Goal: Task Accomplishment & Management: Manage account settings

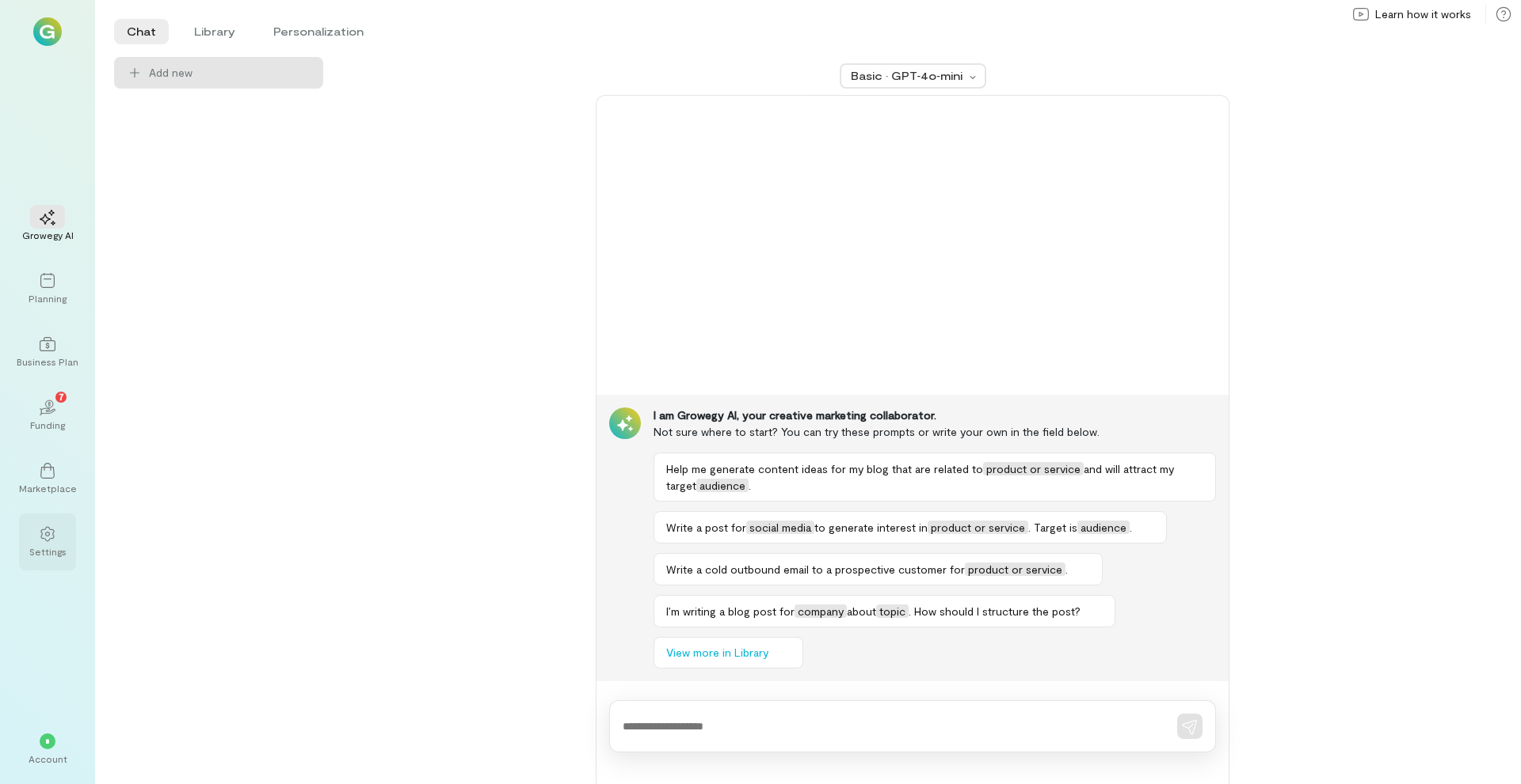
click at [57, 547] on div "Settings" at bounding box center [47, 552] width 37 height 13
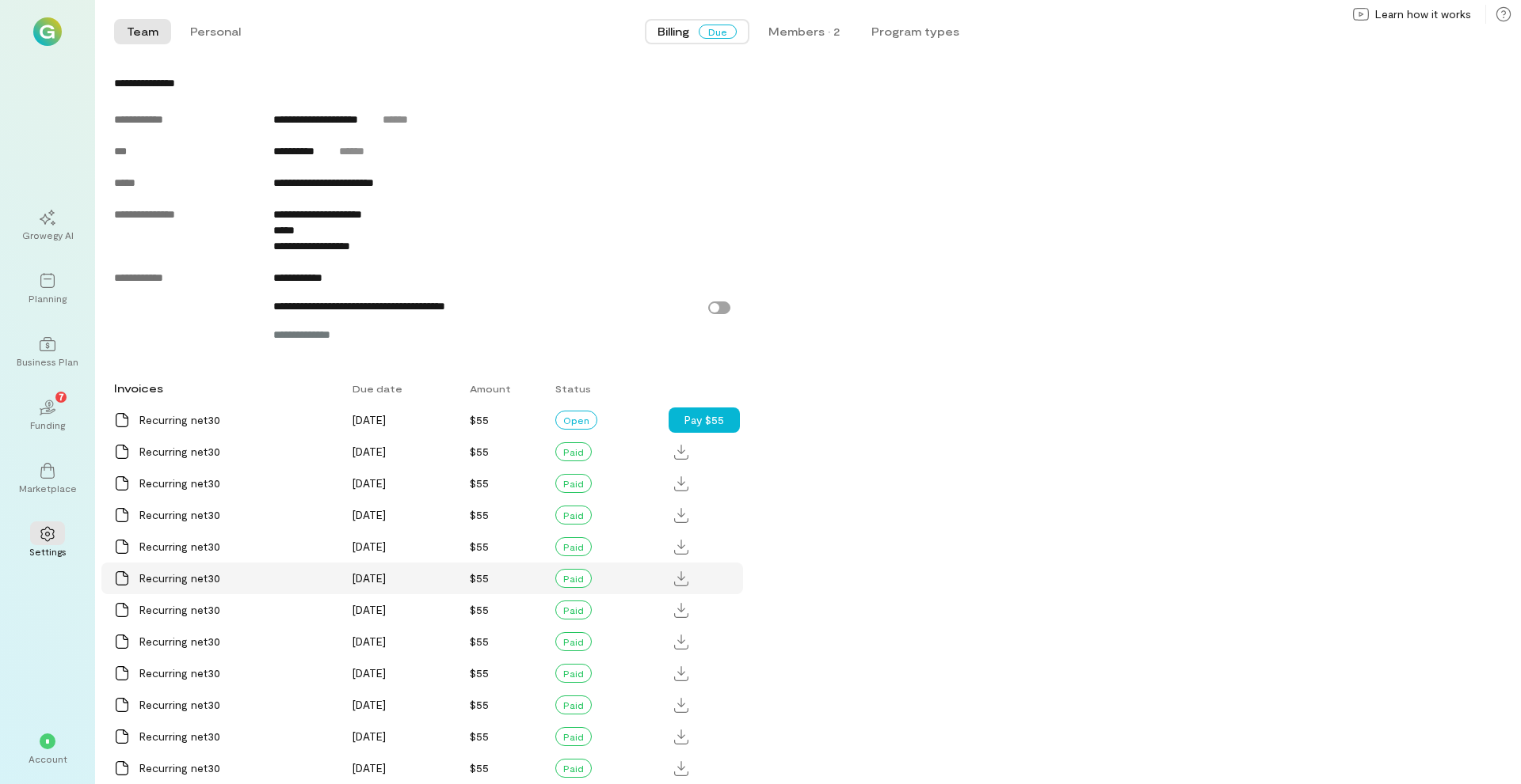
scroll to position [791, 0]
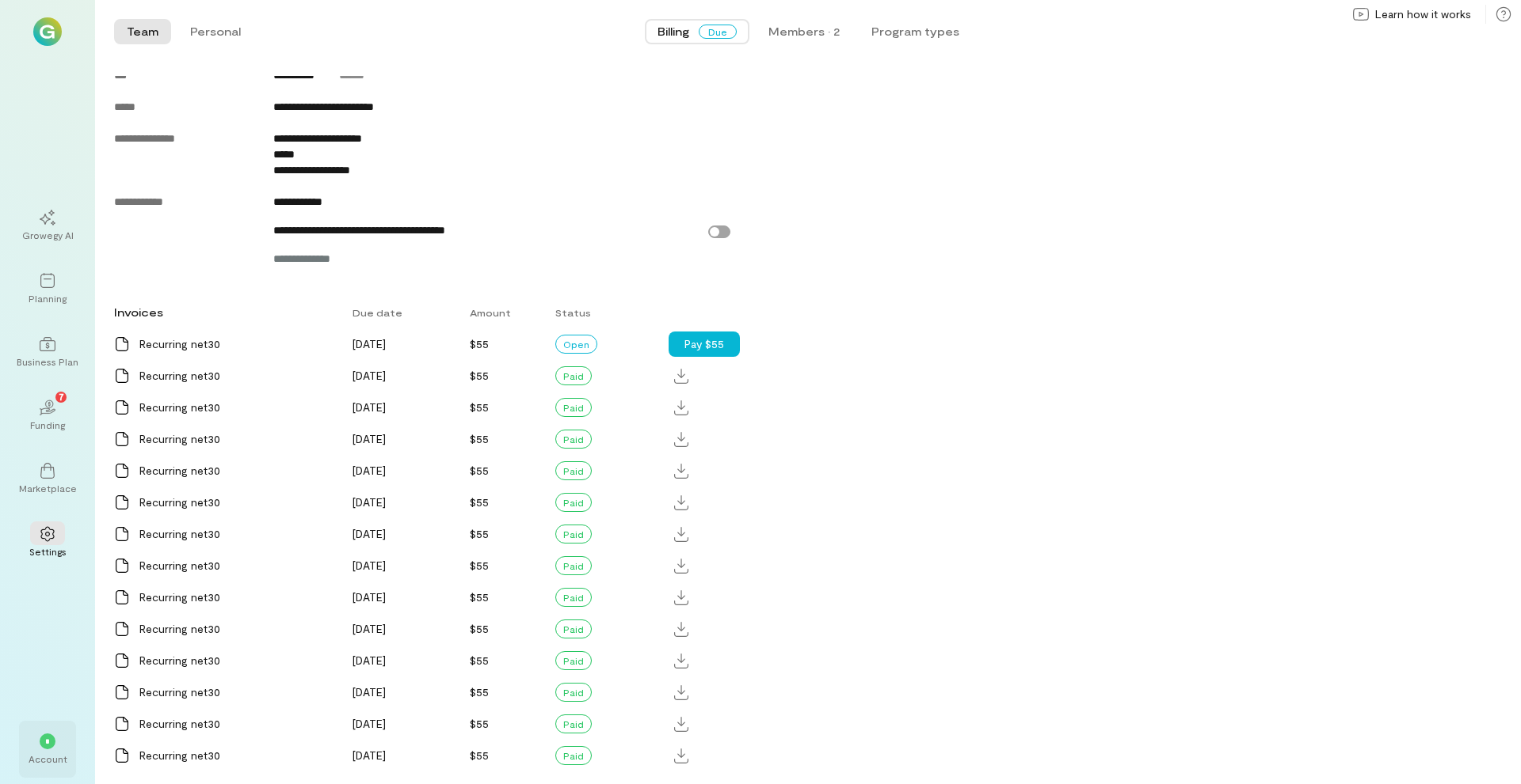
click at [57, 763] on div "Account" at bounding box center [48, 759] width 39 height 13
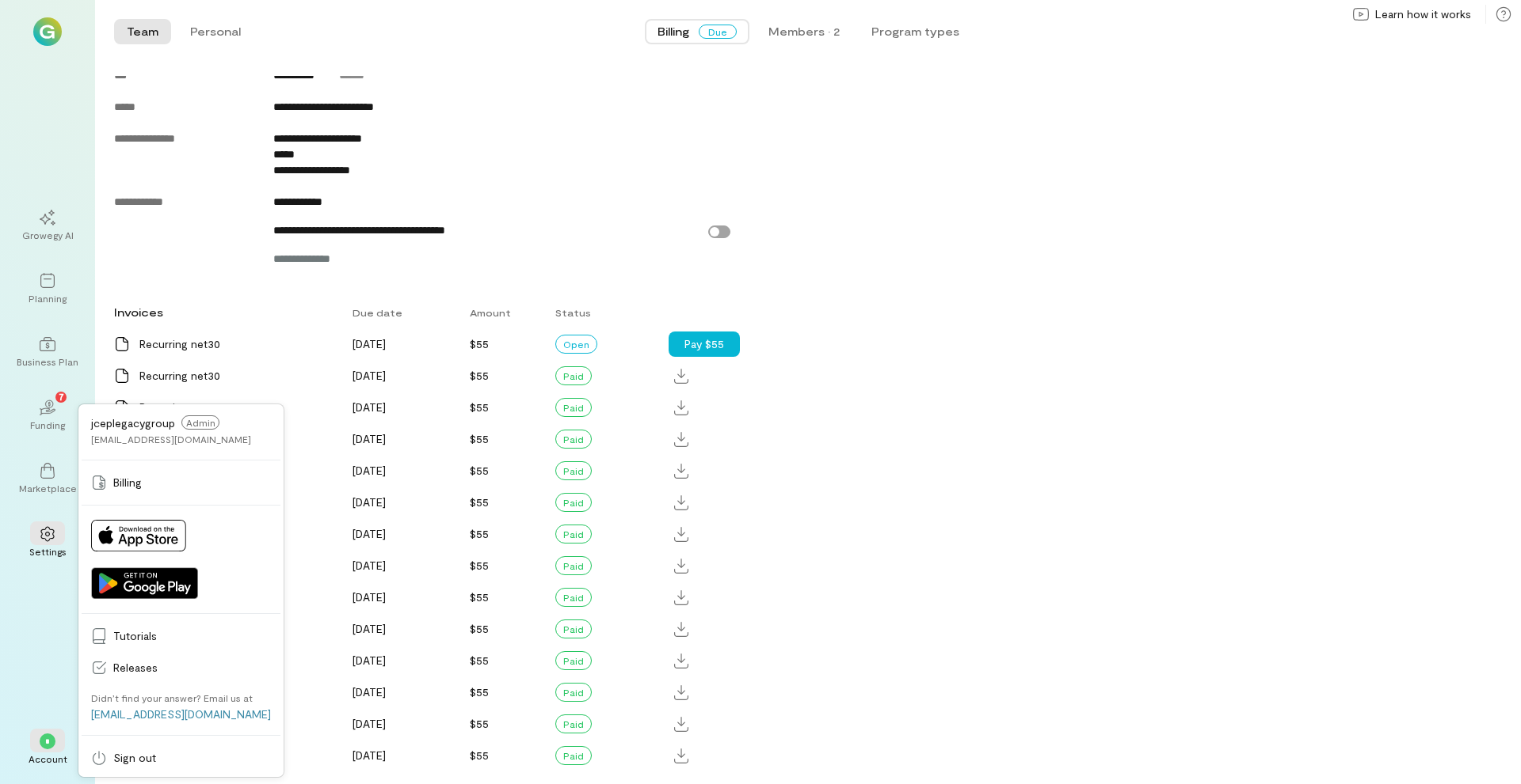
click at [45, 673] on div "Growegy AI Planning Business Plan 02 7 Funding Marketplace Settings * Account j…" at bounding box center [47, 392] width 95 height 784
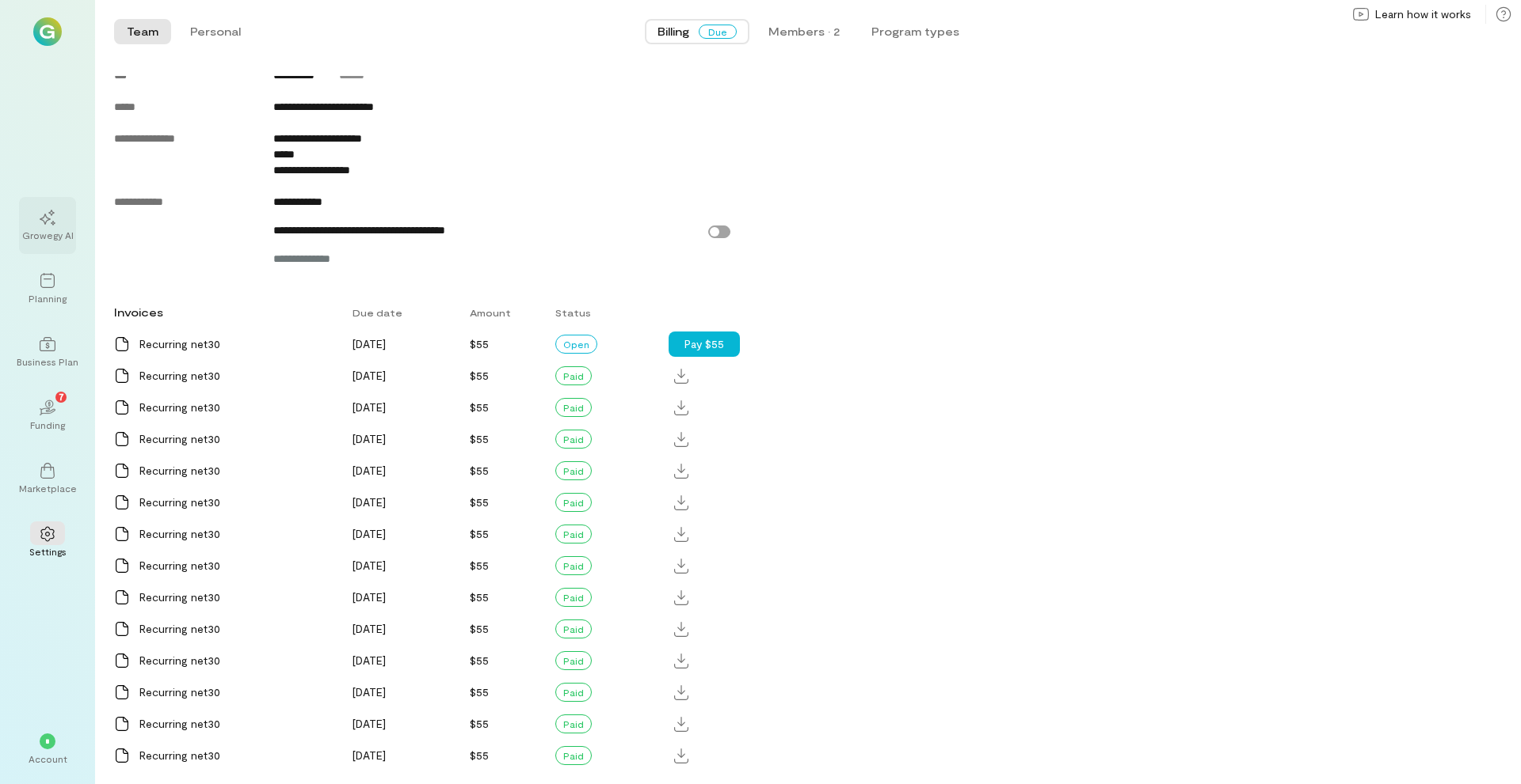
click at [52, 224] on icon at bounding box center [48, 218] width 16 height 16
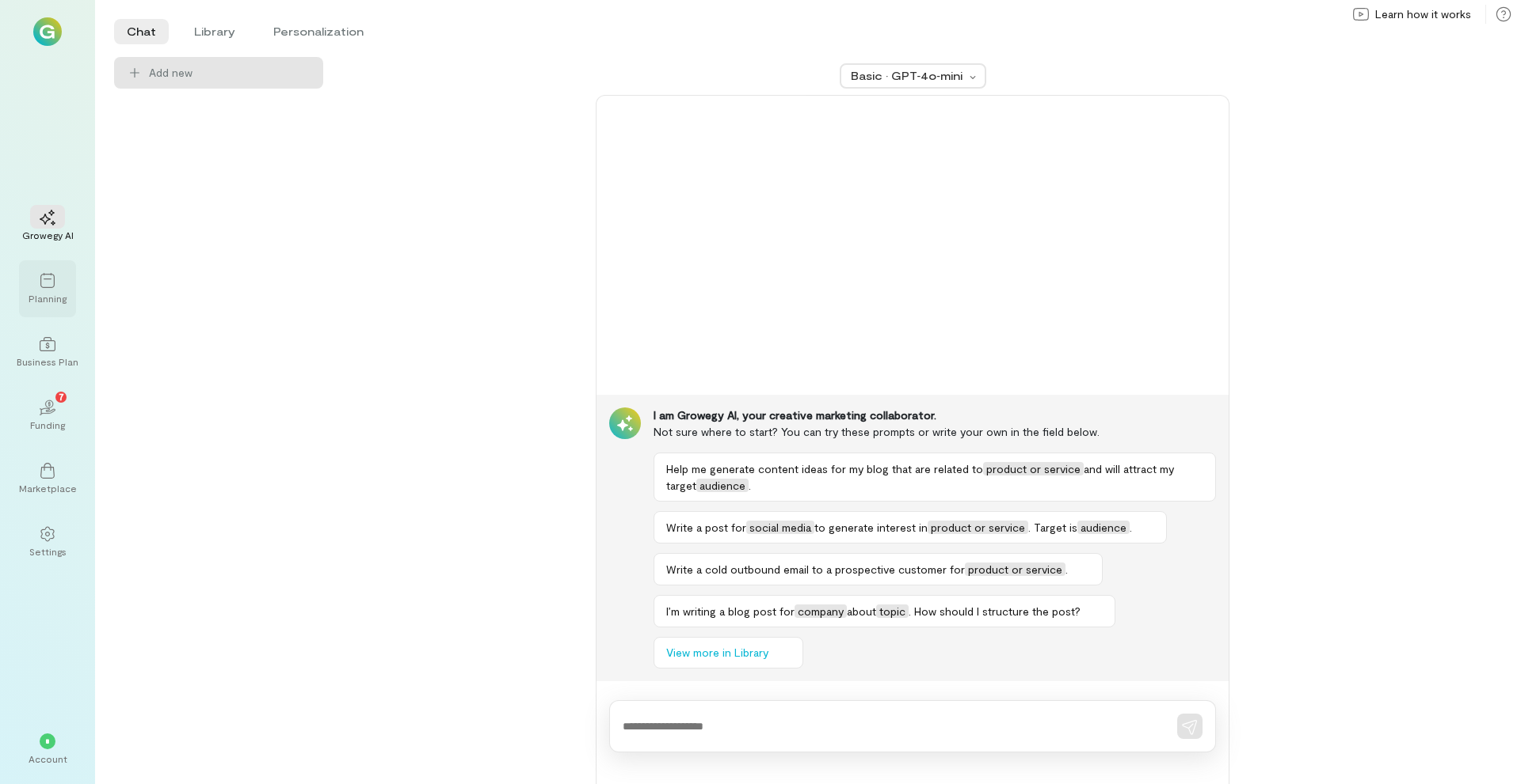
click at [54, 289] on div at bounding box center [47, 280] width 35 height 23
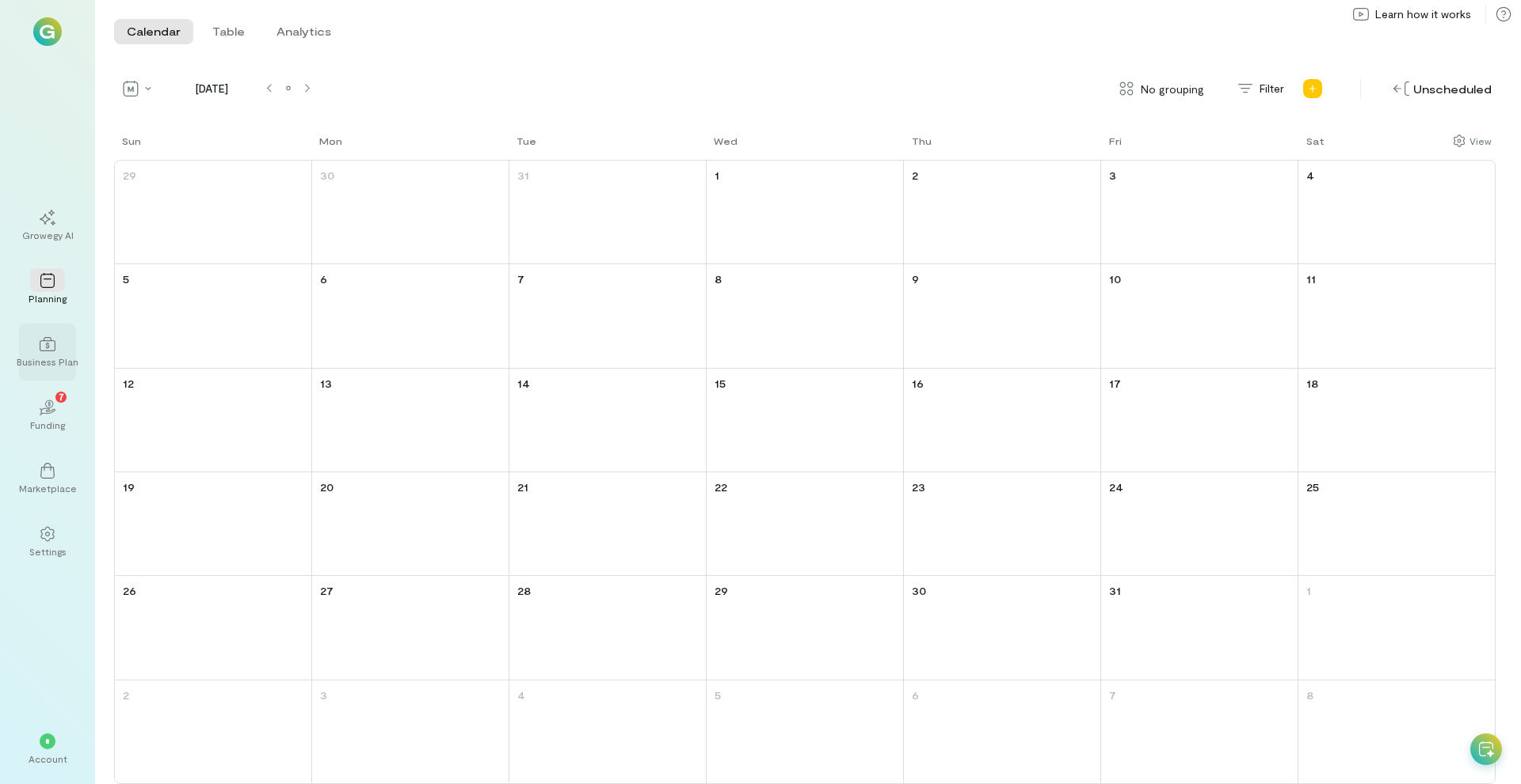
click at [48, 338] on icon at bounding box center [48, 344] width 16 height 16
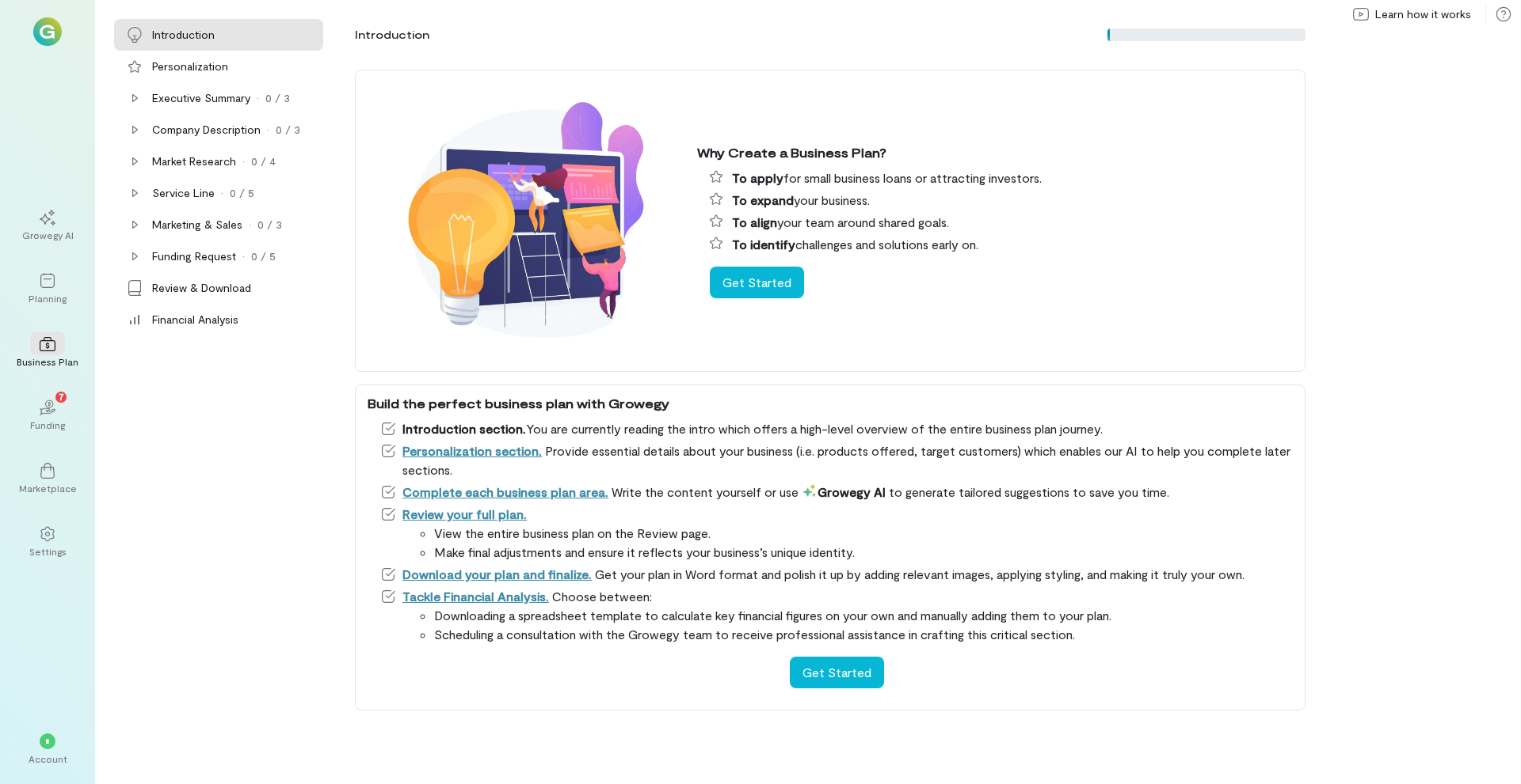
click at [52, 444] on div "Growegy AI Planning Business Plan 02 7 Funding Marketplace Settings" at bounding box center [47, 384] width 57 height 374
click at [53, 430] on div "Funding" at bounding box center [47, 425] width 35 height 13
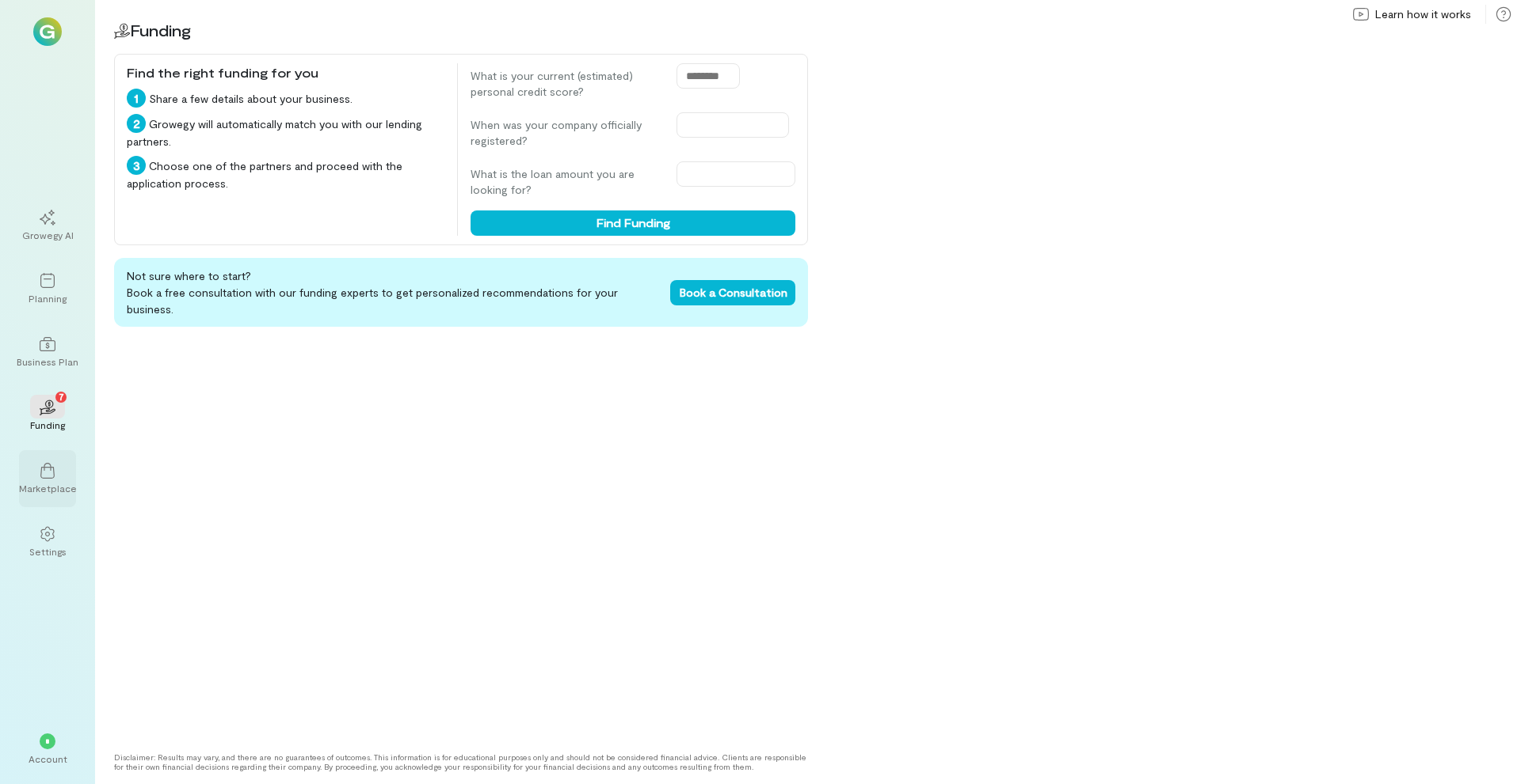
click at [50, 489] on div "Marketplace" at bounding box center [48, 489] width 58 height 13
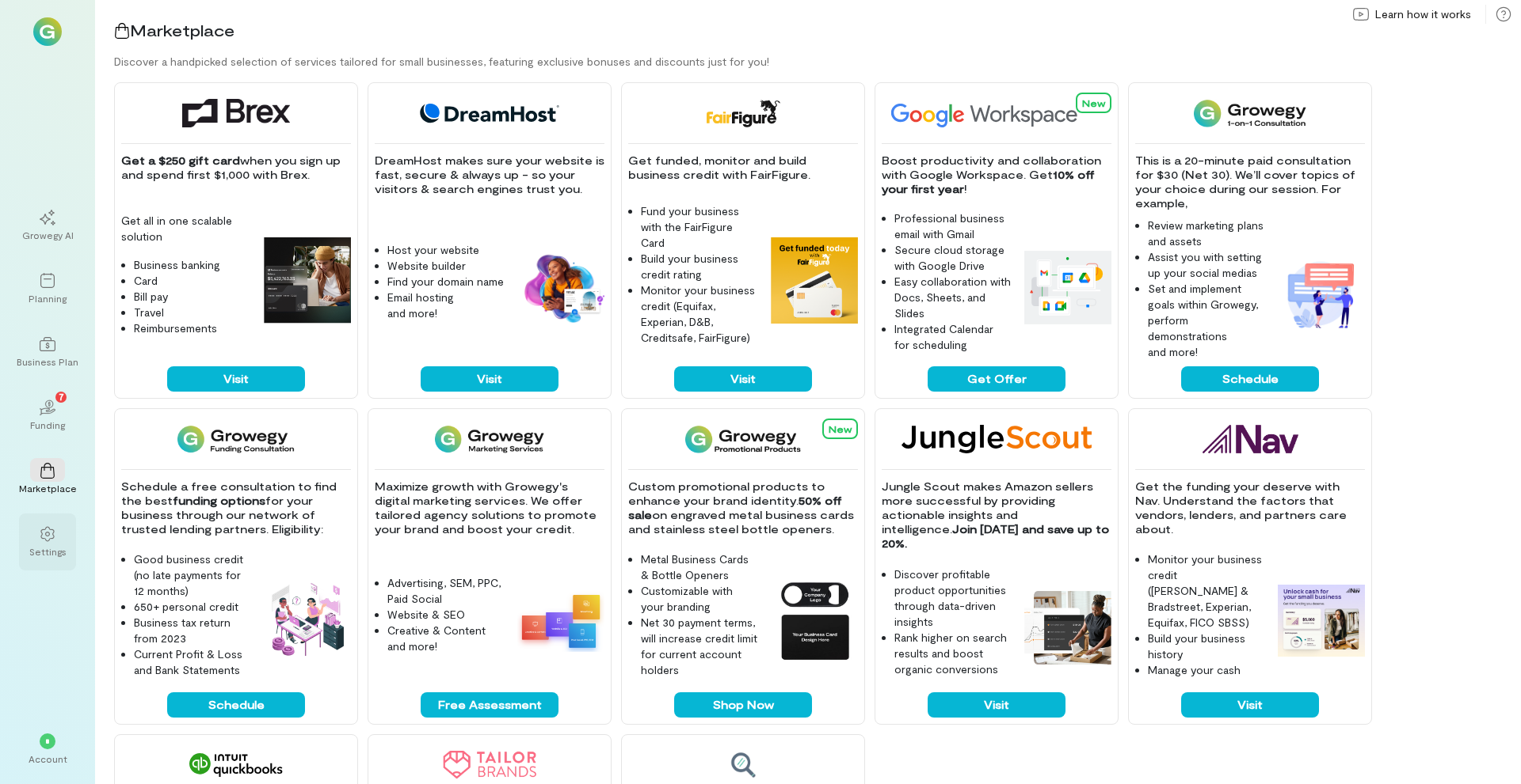
click at [42, 543] on div at bounding box center [47, 533] width 35 height 23
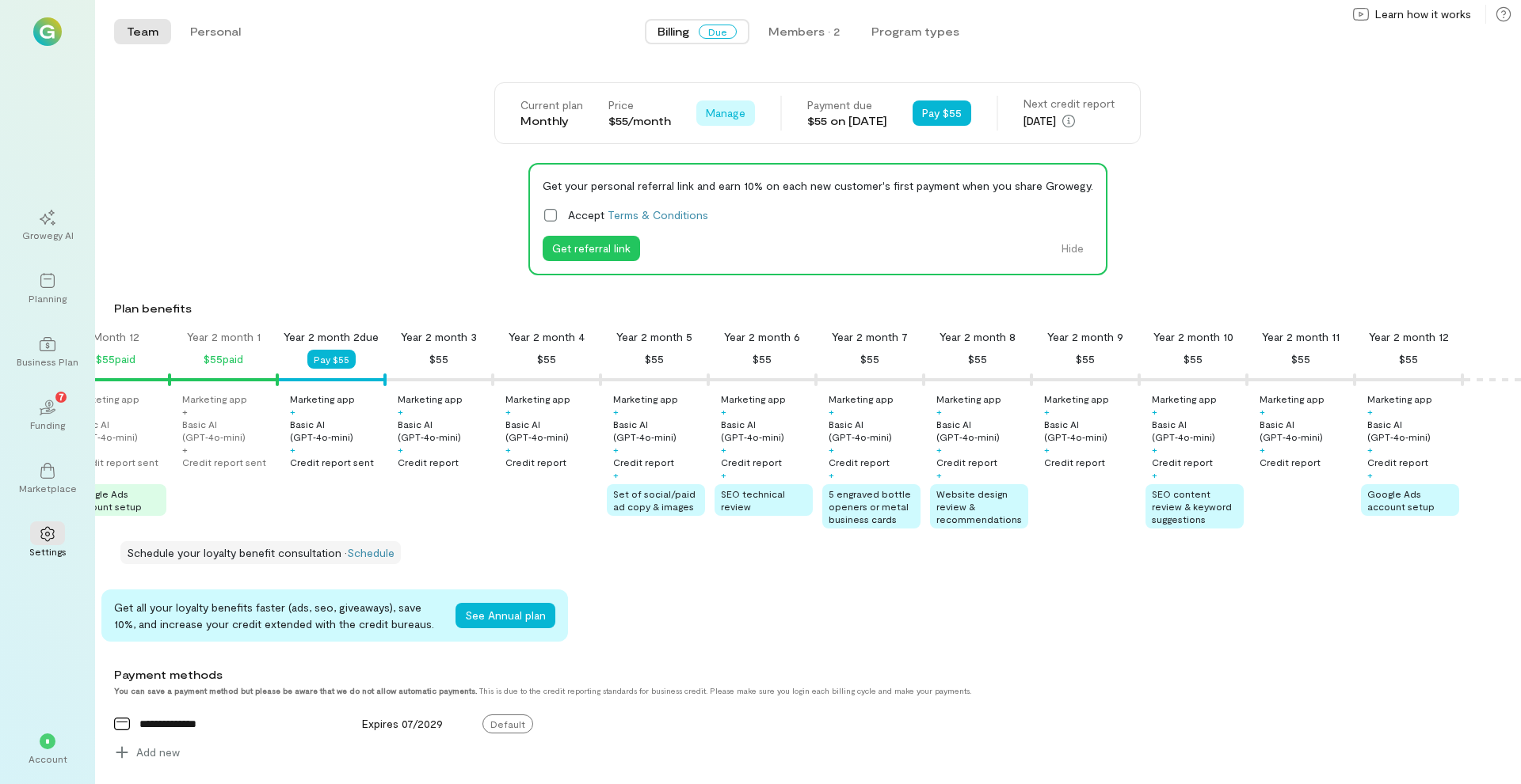
click at [719, 113] on span "Manage" at bounding box center [726, 114] width 40 height 16
click at [732, 179] on span "Cancel plan" at bounding box center [772, 179] width 80 height 16
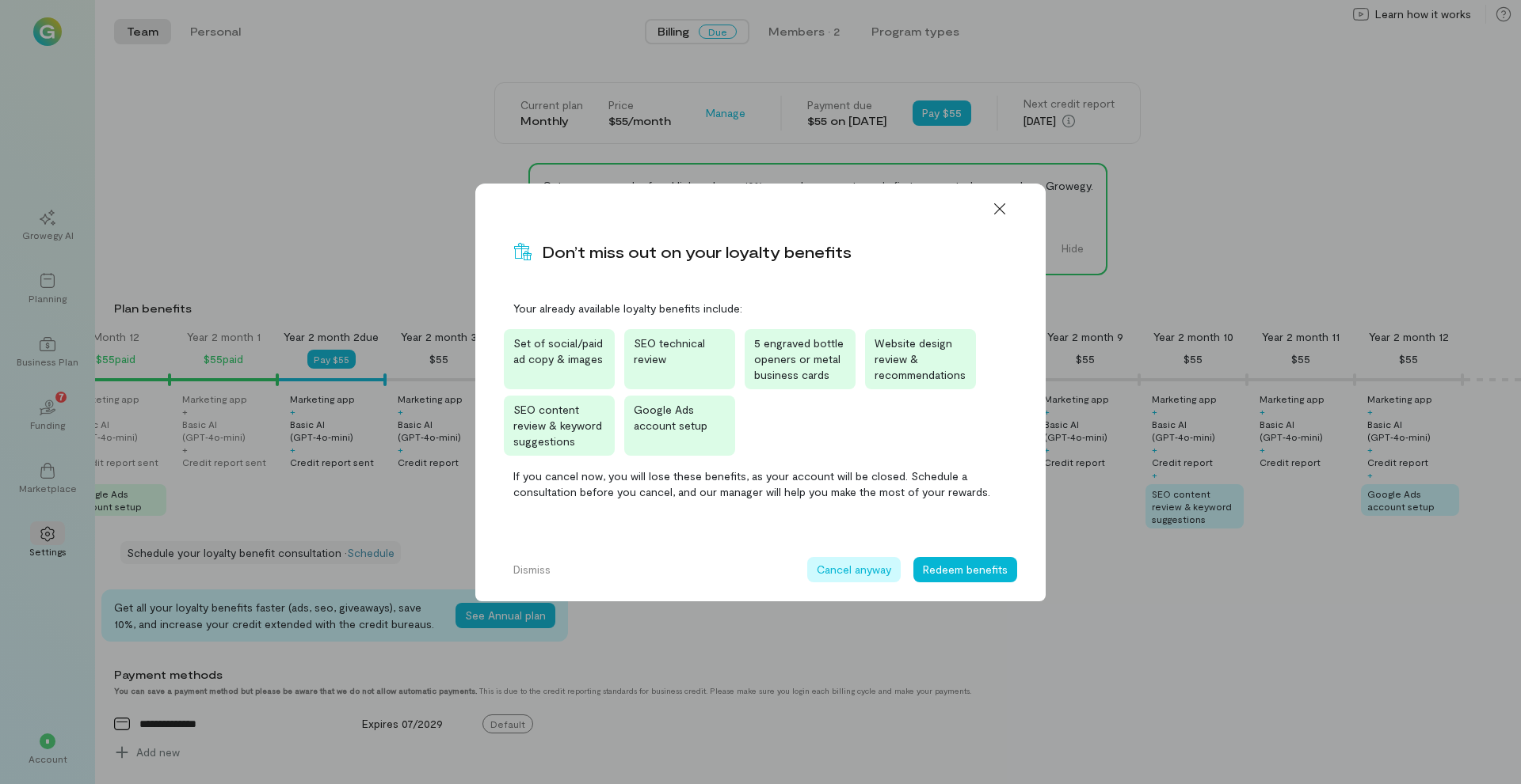
click at [876, 574] on button "Cancel anyway" at bounding box center [853, 570] width 93 height 25
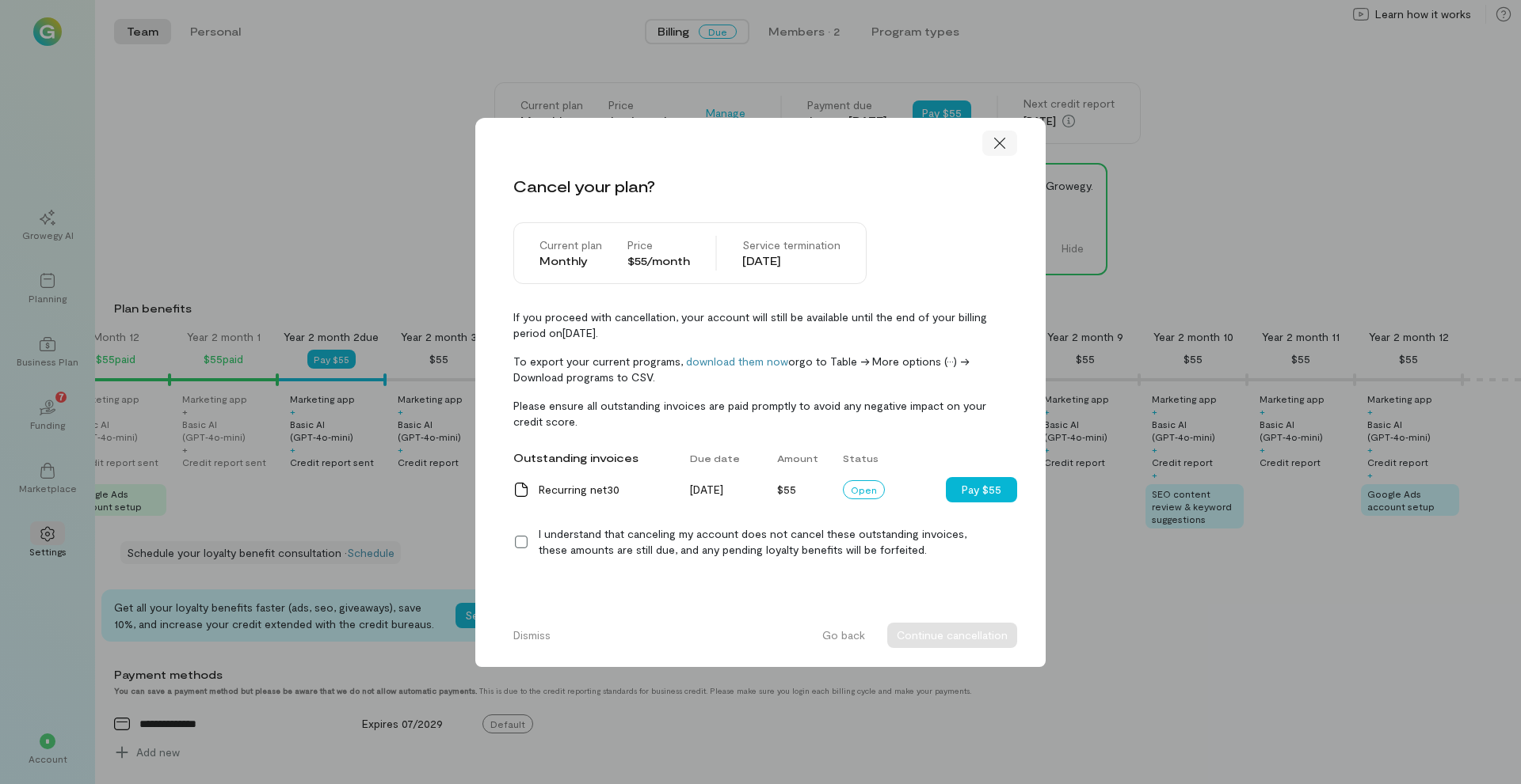
click at [1009, 146] on div at bounding box center [1000, 144] width 35 height 25
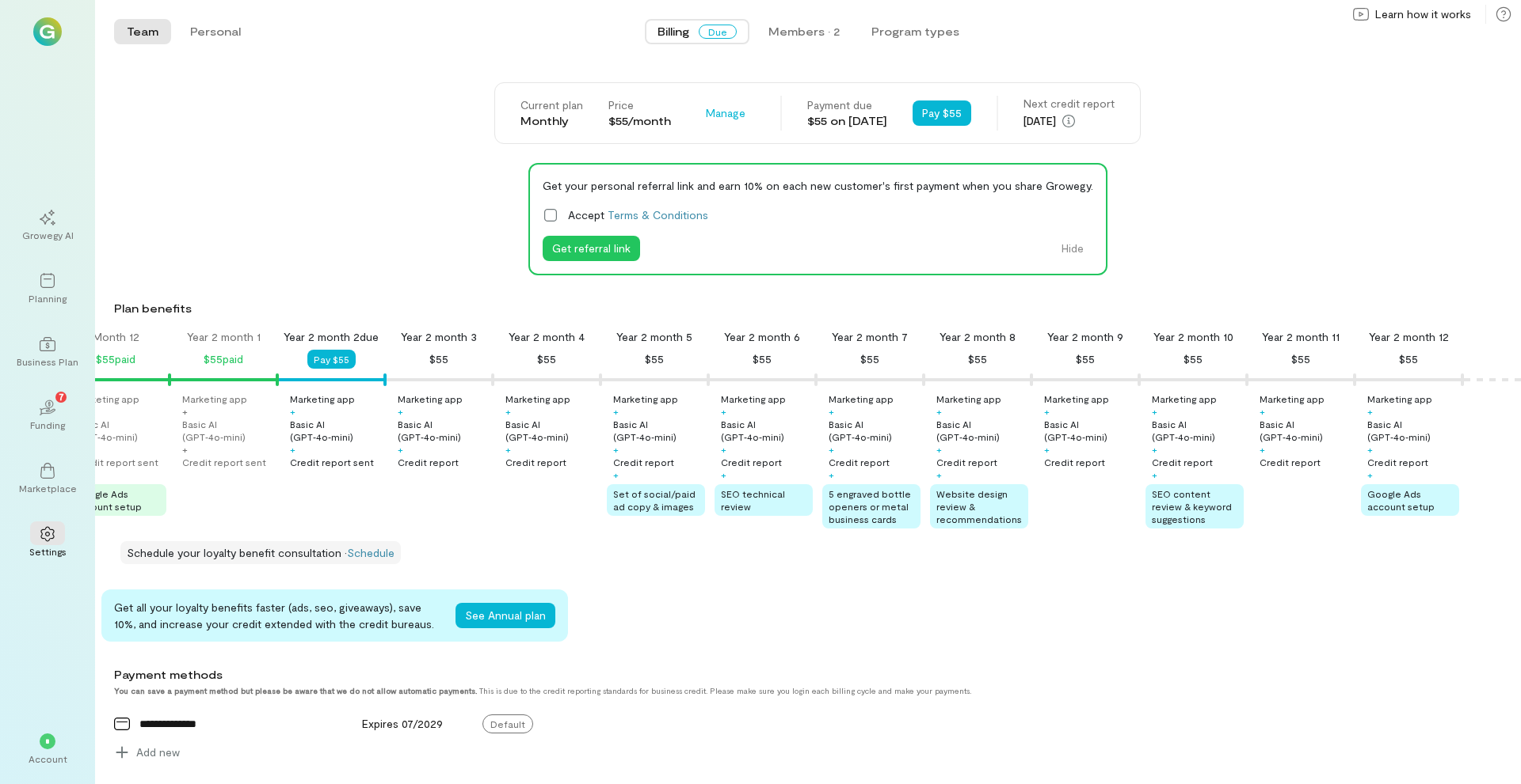
click at [930, 93] on div "Current plan Monthly Price $55/month Manage See Annual Plan Cancel plan Payment…" at bounding box center [817, 113] width 646 height 61
click at [948, 105] on button "Pay $55" at bounding box center [942, 113] width 59 height 25
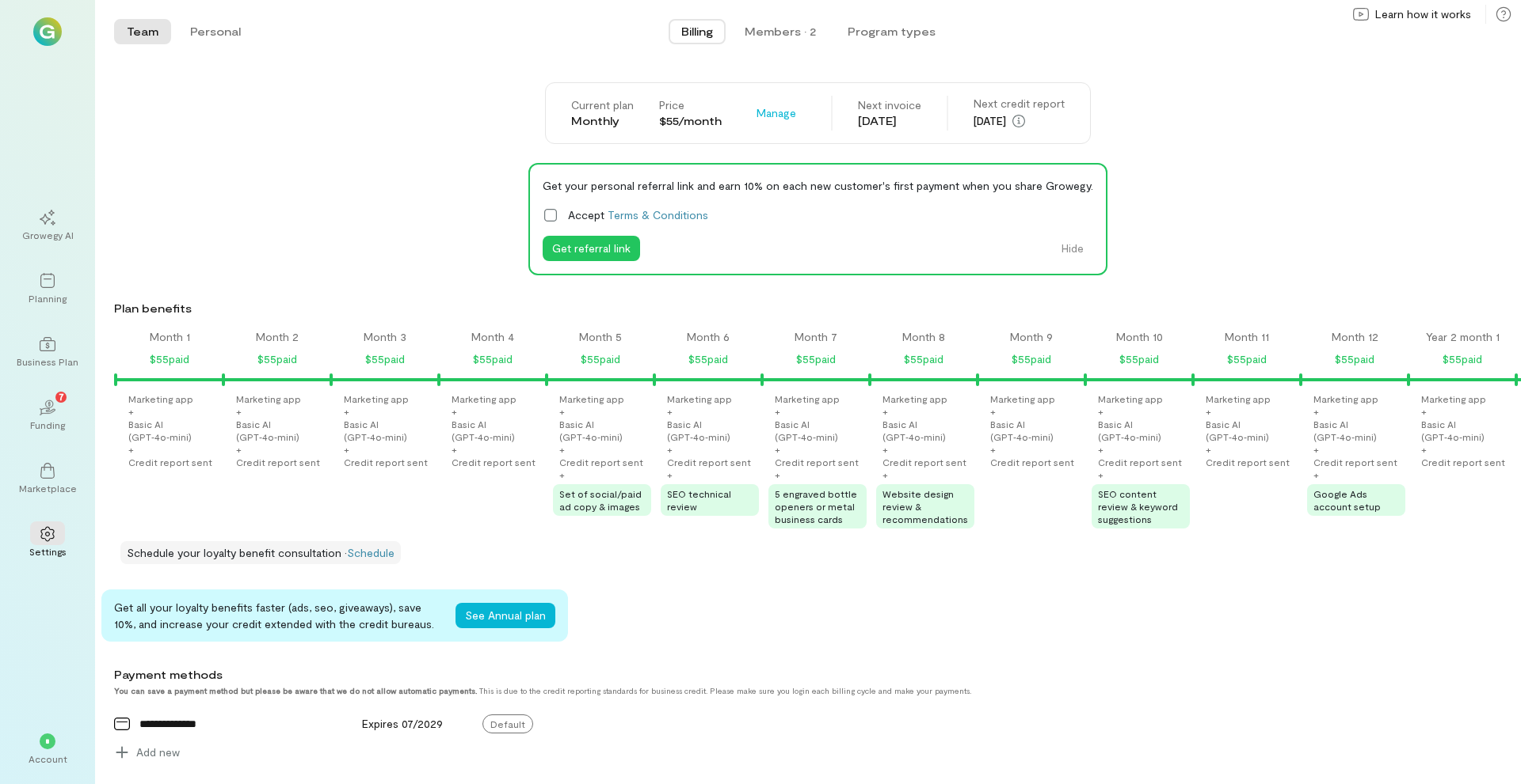
scroll to position [0, 1291]
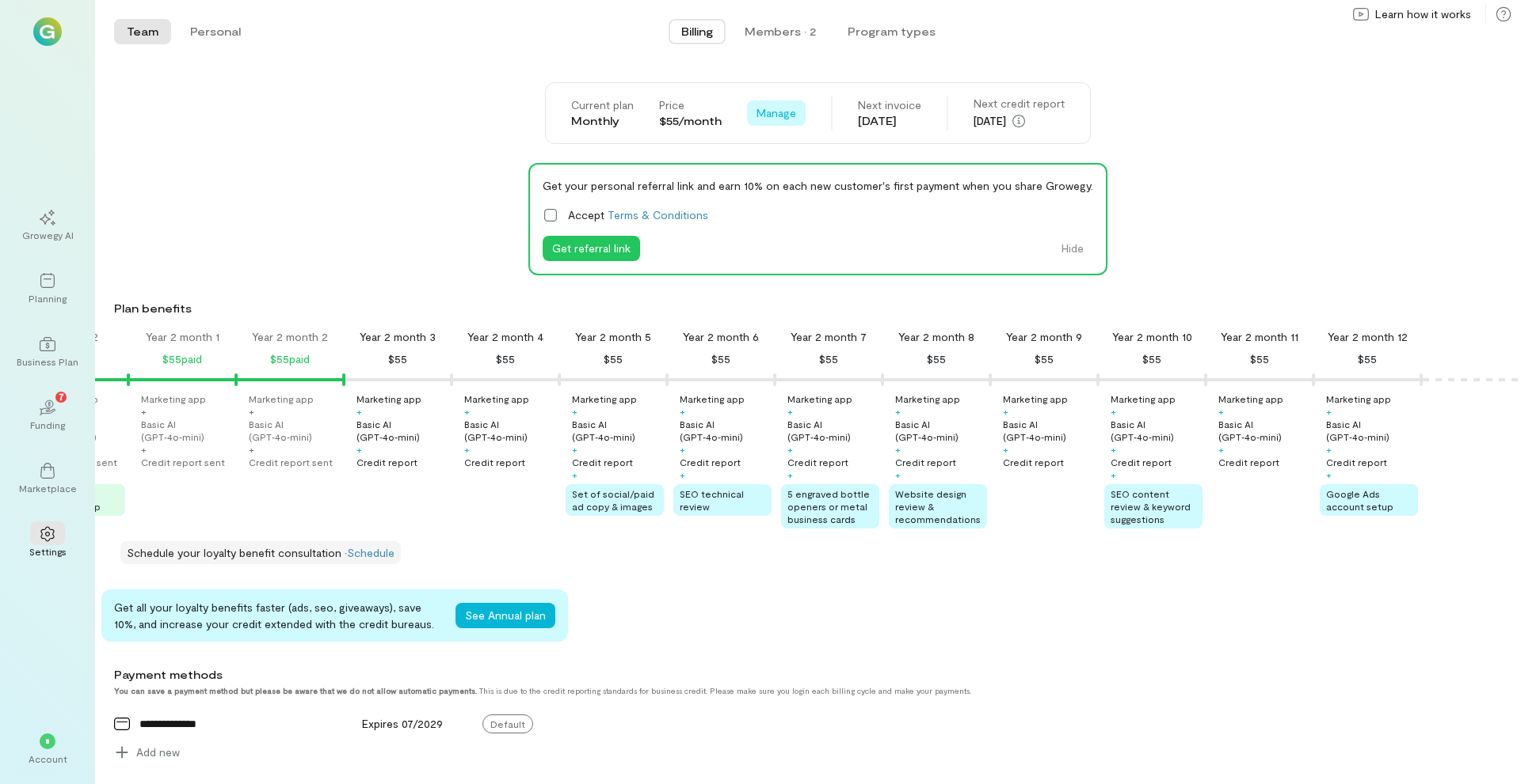
click at [761, 117] on span "Manage" at bounding box center [776, 114] width 40 height 16
click at [428, 182] on div "Get your personal referral link and earn 10% on each new customer's first payme…" at bounding box center [817, 219] width 1406 height 112
click at [754, 126] on div "Current plan Monthly Price $55/month Manage See Annual Plan Cancel plan" at bounding box center [688, 113] width 234 height 32
click at [773, 115] on span "Manage" at bounding box center [776, 114] width 40 height 16
click at [783, 183] on span "Cancel plan" at bounding box center [822, 179] width 80 height 16
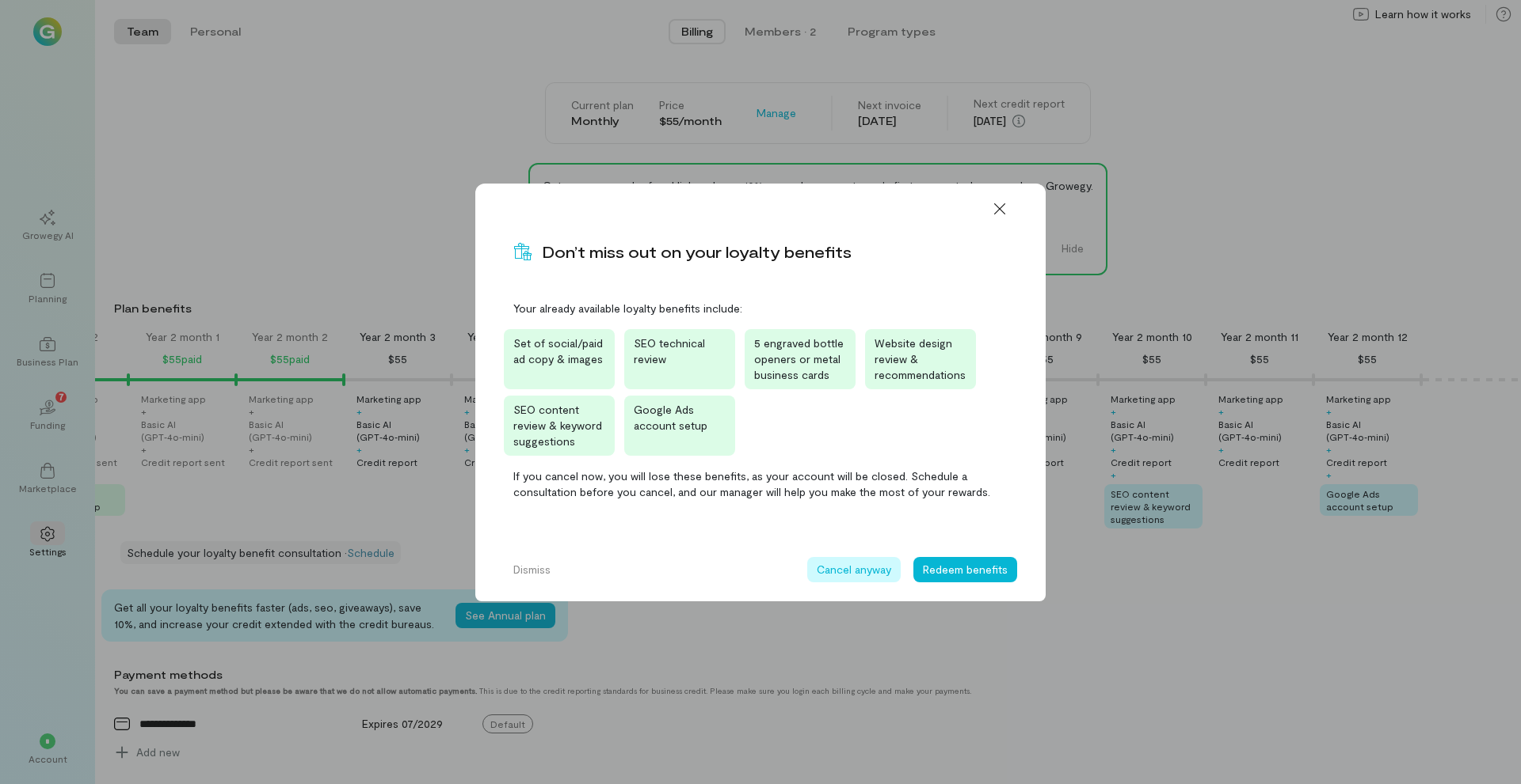
click at [874, 571] on button "Cancel anyway" at bounding box center [853, 570] width 93 height 25
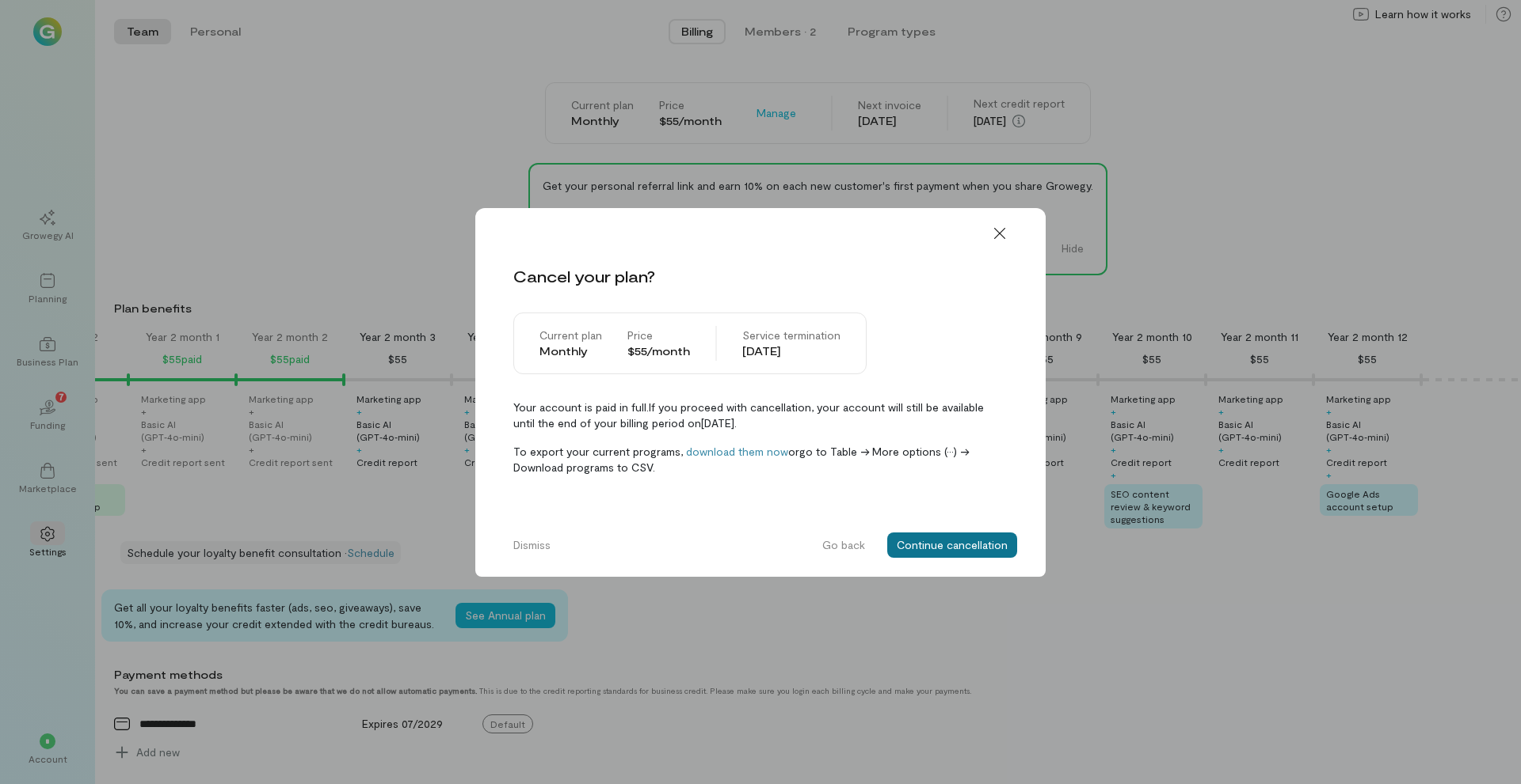
click at [929, 543] on button "Continue cancellation" at bounding box center [952, 546] width 130 height 25
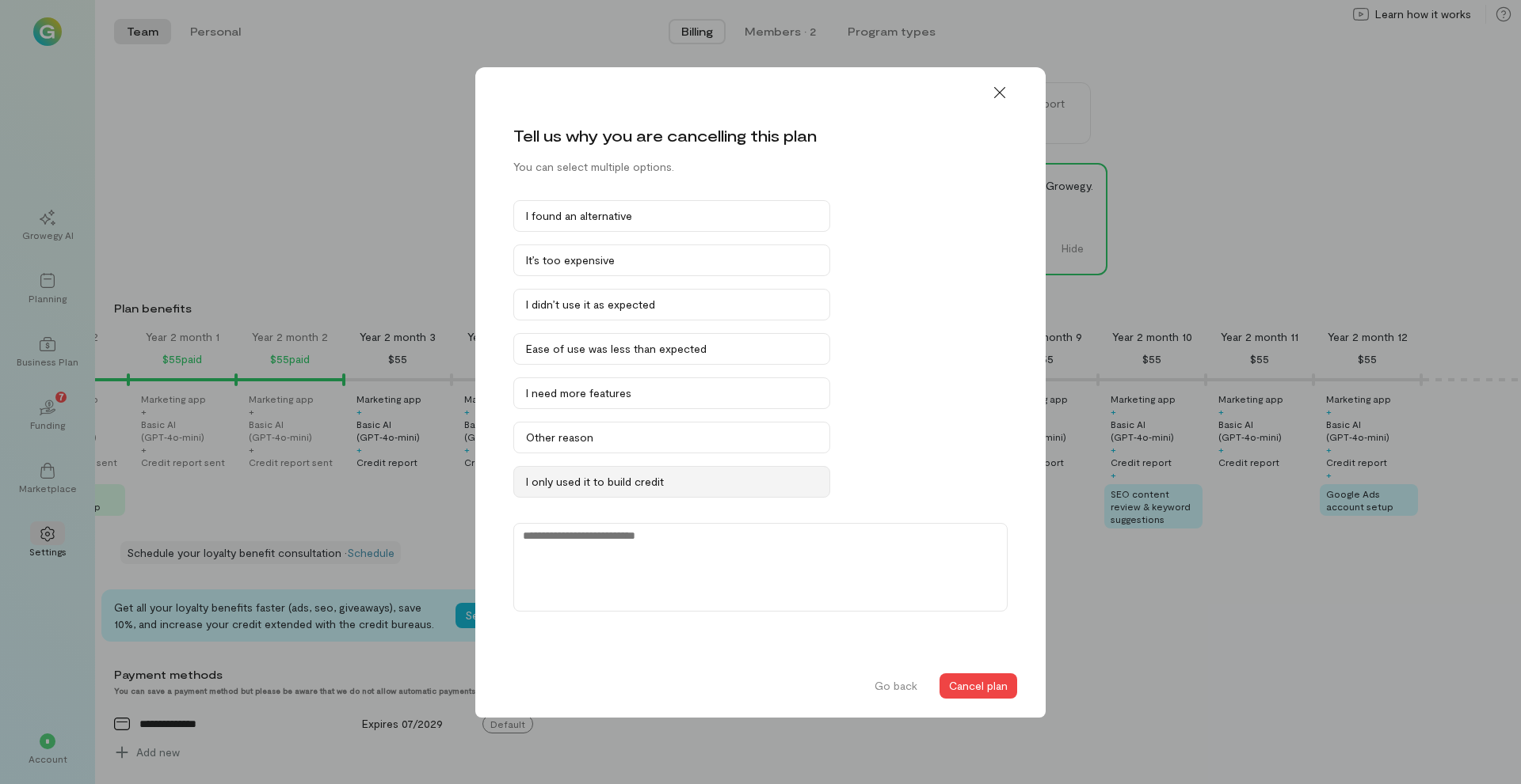
click at [609, 490] on div "I only used it to build credit" at bounding box center [671, 482] width 291 height 16
click at [960, 688] on button "Cancel plan" at bounding box center [978, 686] width 78 height 25
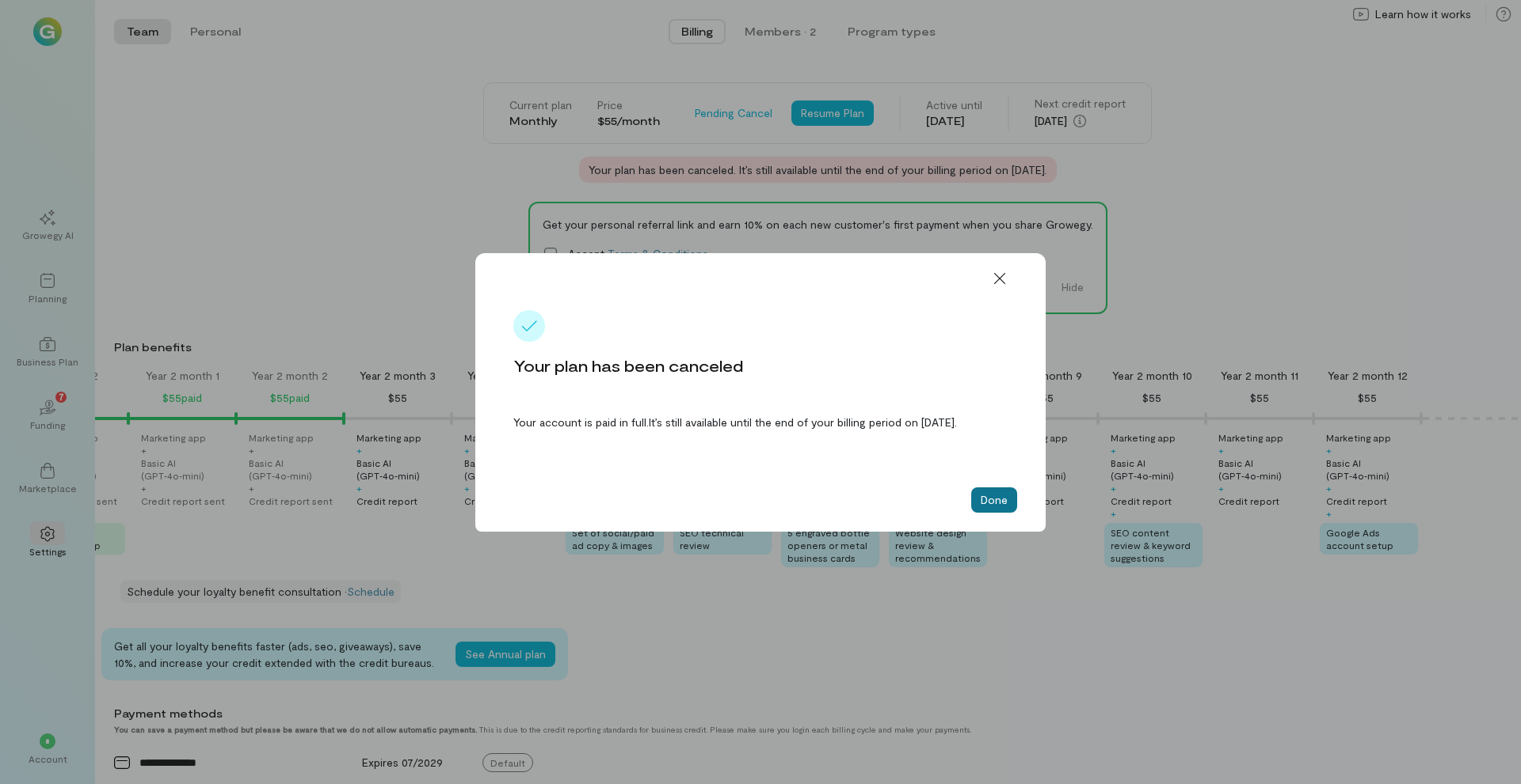
click at [973, 507] on button "Done" at bounding box center [993, 500] width 46 height 25
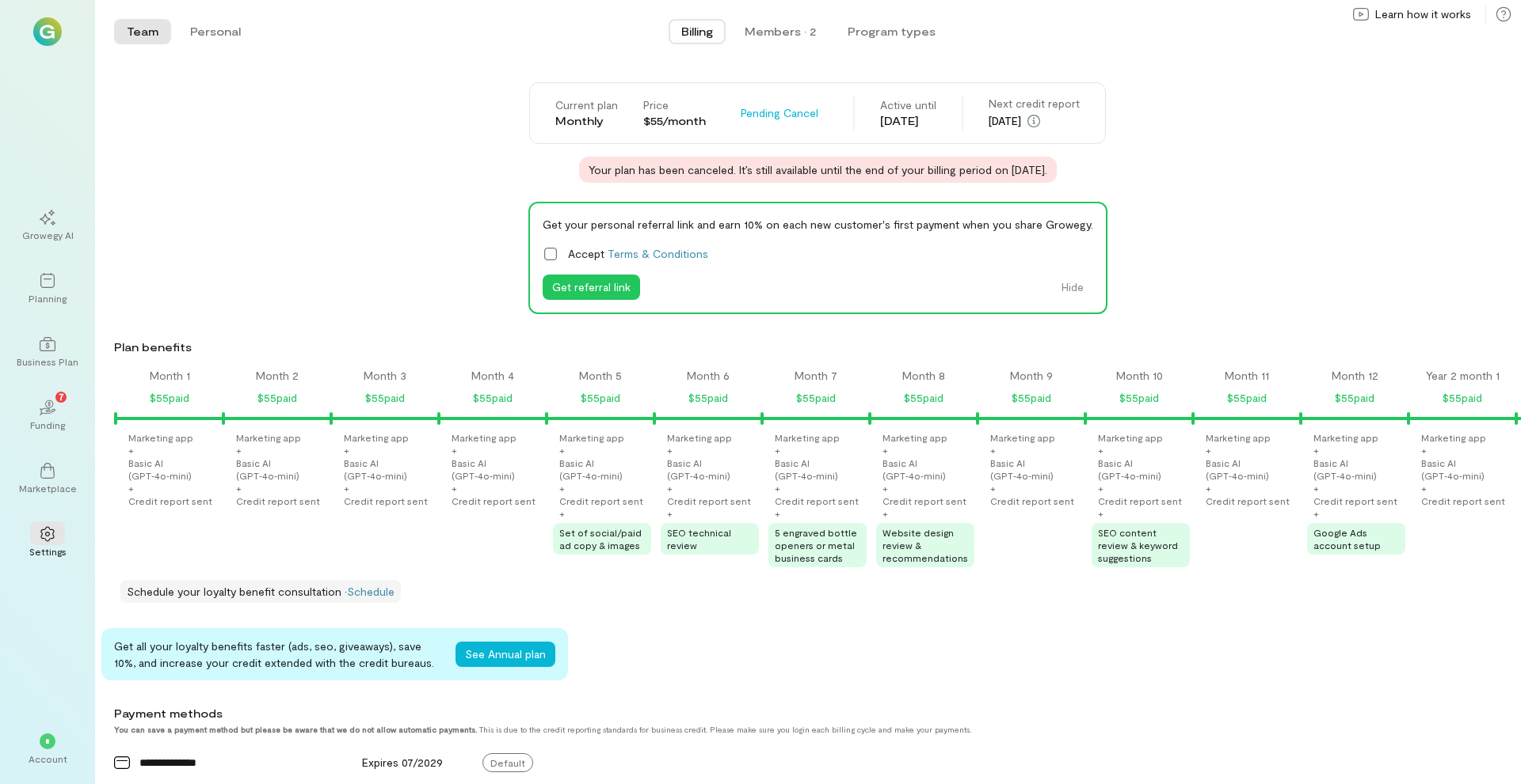
scroll to position [0, 1291]
